Goal: Task Accomplishment & Management: Complete application form

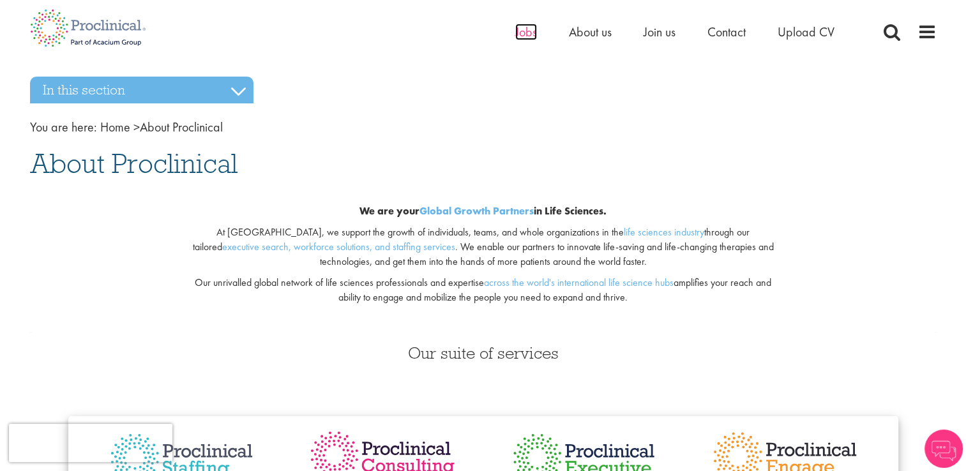
click at [526, 37] on span "Jobs" at bounding box center [526, 32] width 22 height 17
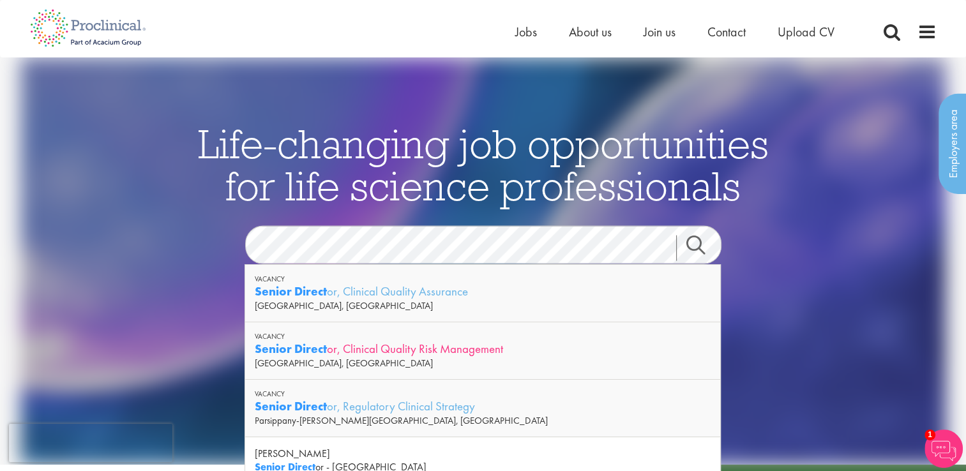
click at [335, 348] on div "Senior Direct or, Clinical Quality Risk Management" at bounding box center [483, 349] width 456 height 16
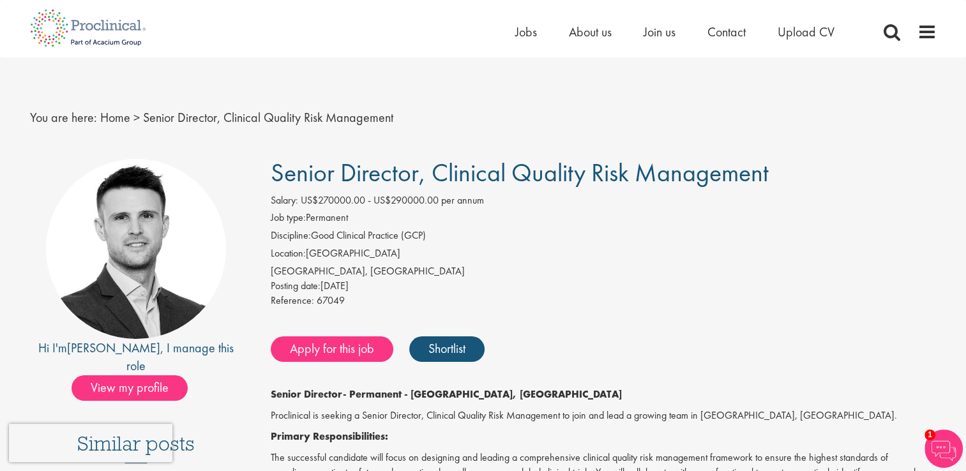
drag, startPoint x: 965, startPoint y: 85, endPoint x: 966, endPoint y: 146, distance: 61.3
click at [900, 144] on div "You are here: Home > Senior Director, Clinical Quality Risk Management" at bounding box center [483, 104] width 926 height 95
click at [445, 354] on link "Shortlist" at bounding box center [446, 350] width 75 height 26
click at [927, 31] on span at bounding box center [927, 31] width 19 height 19
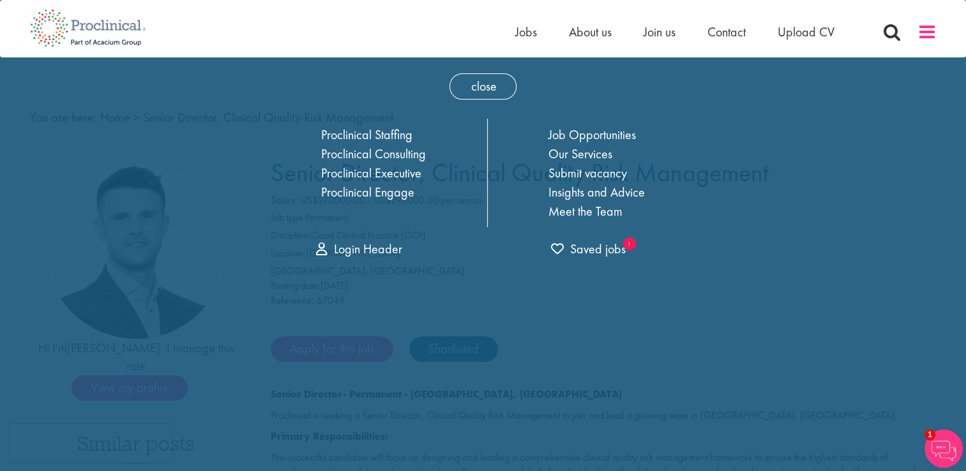
click at [927, 31] on span at bounding box center [927, 31] width 19 height 19
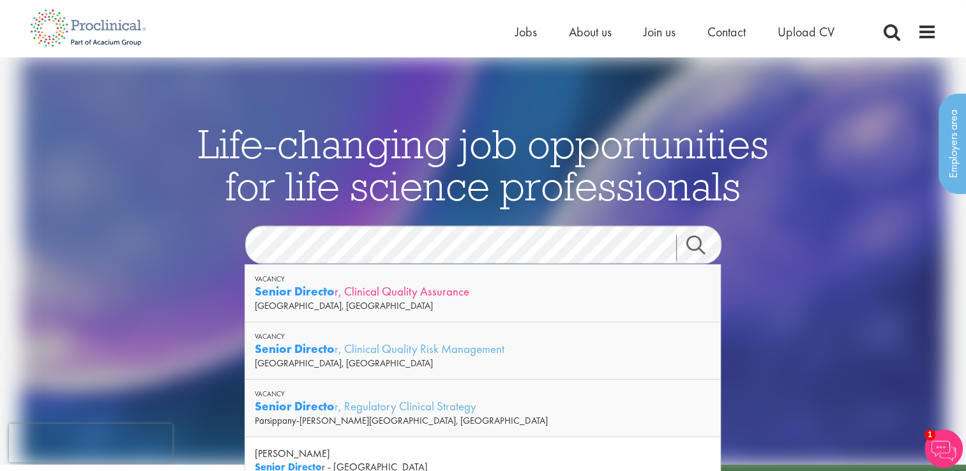
click at [298, 293] on strong "Senior Directo" at bounding box center [295, 292] width 80 height 16
